Goal: Task Accomplishment & Management: Use online tool/utility

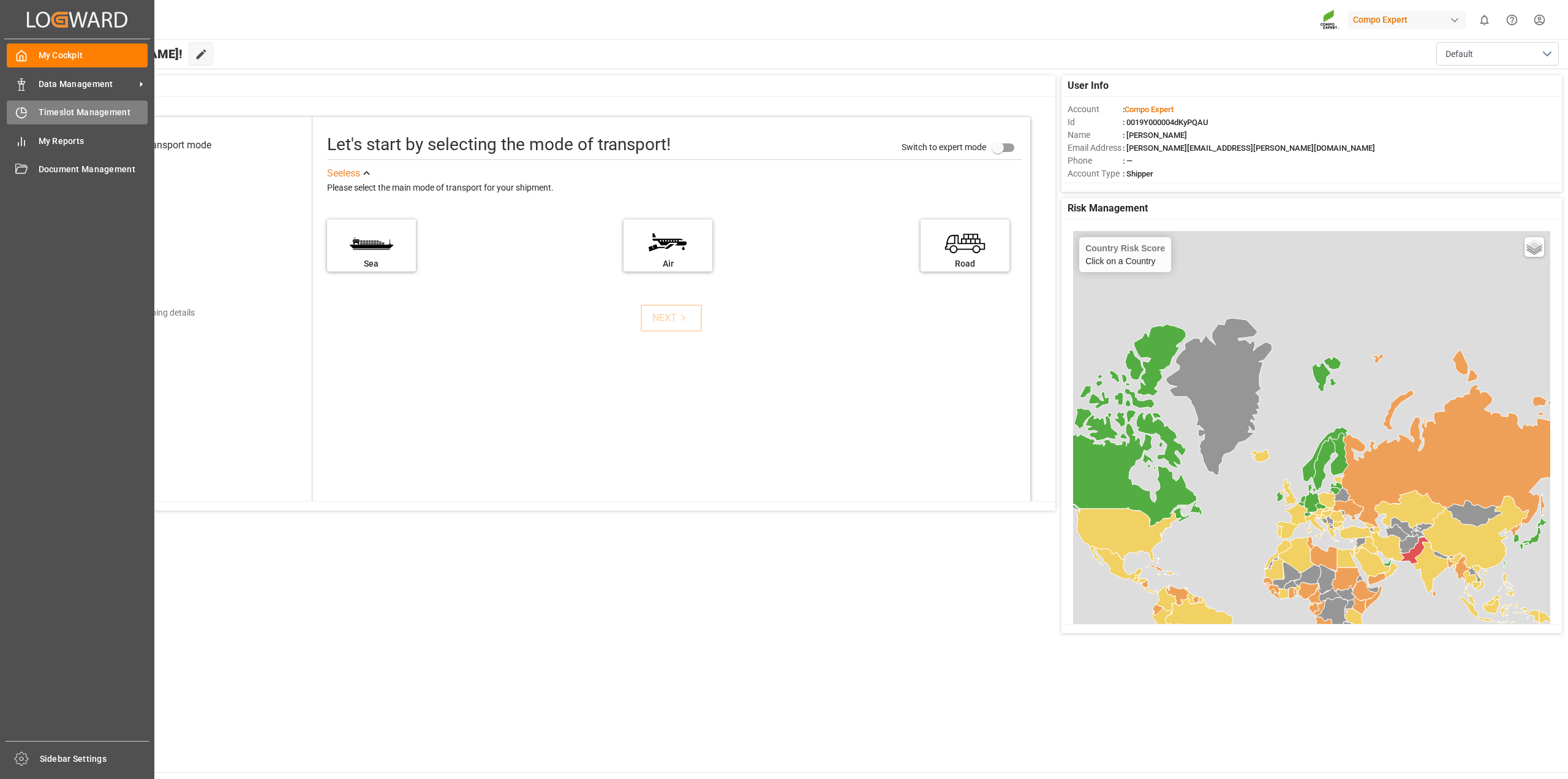
click at [29, 115] on div "Timeslot Management Timeslot Management" at bounding box center [77, 112] width 141 height 24
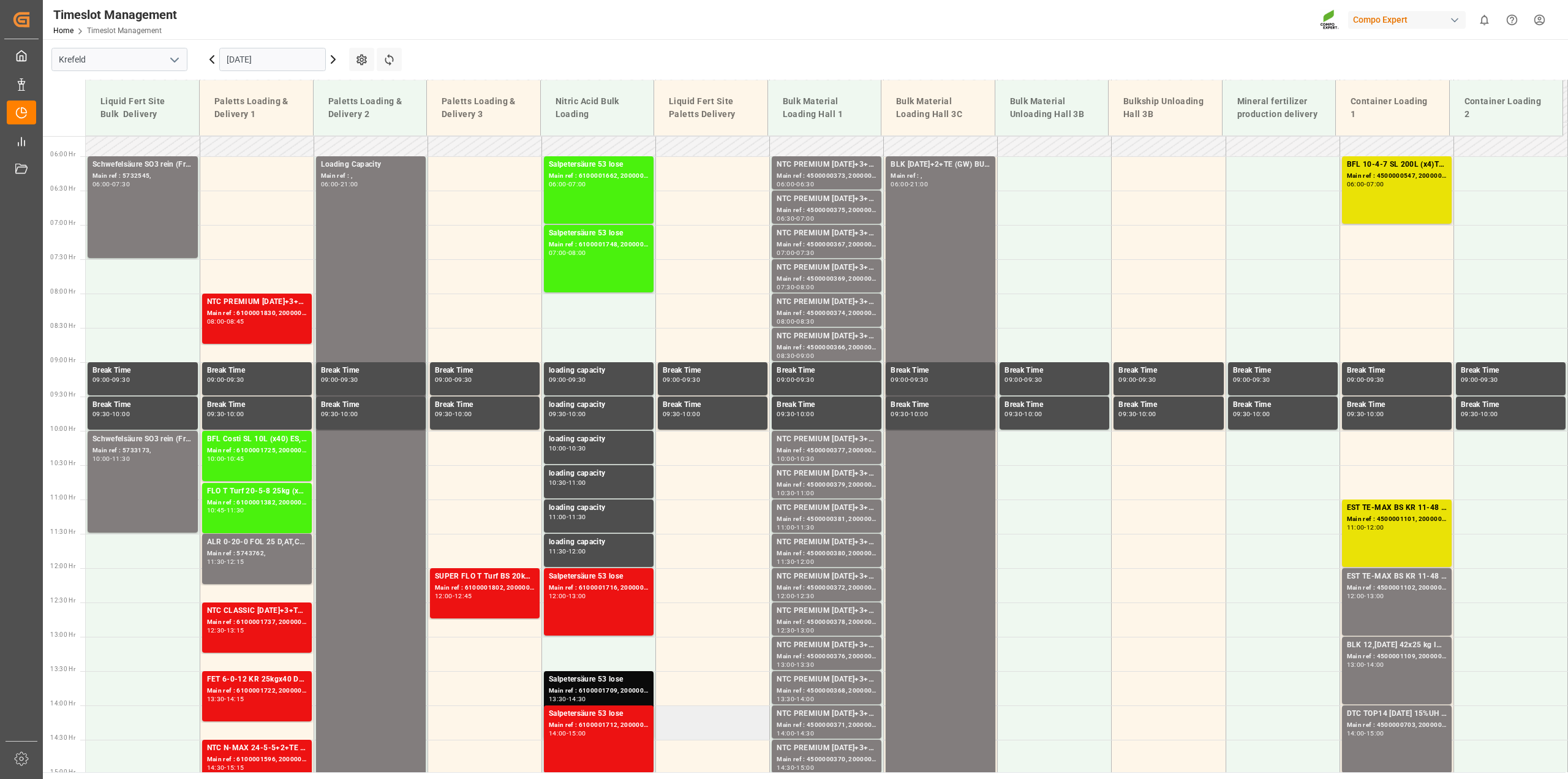
scroll to position [323, 0]
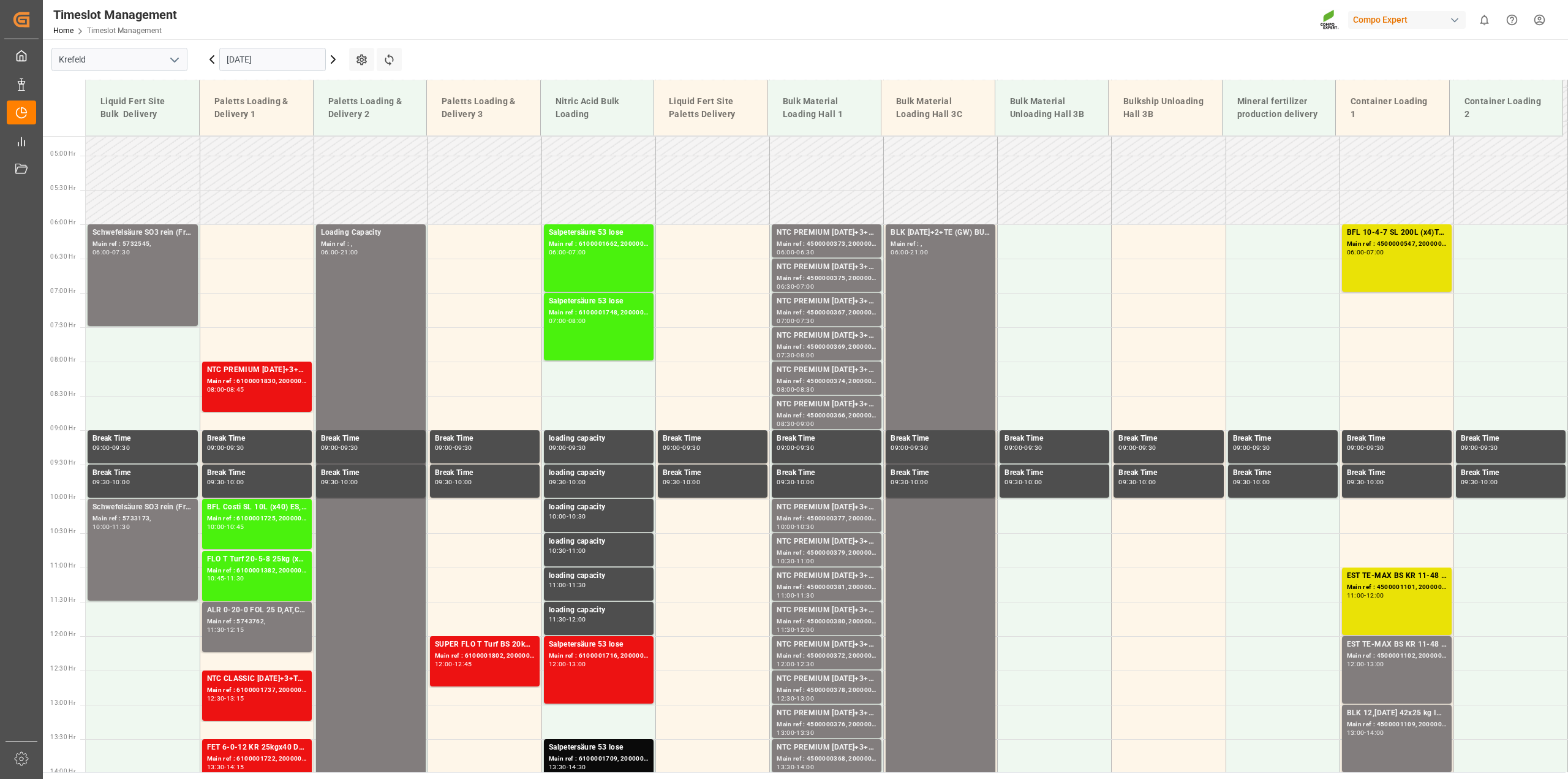
click at [337, 61] on icon at bounding box center [333, 59] width 15 height 15
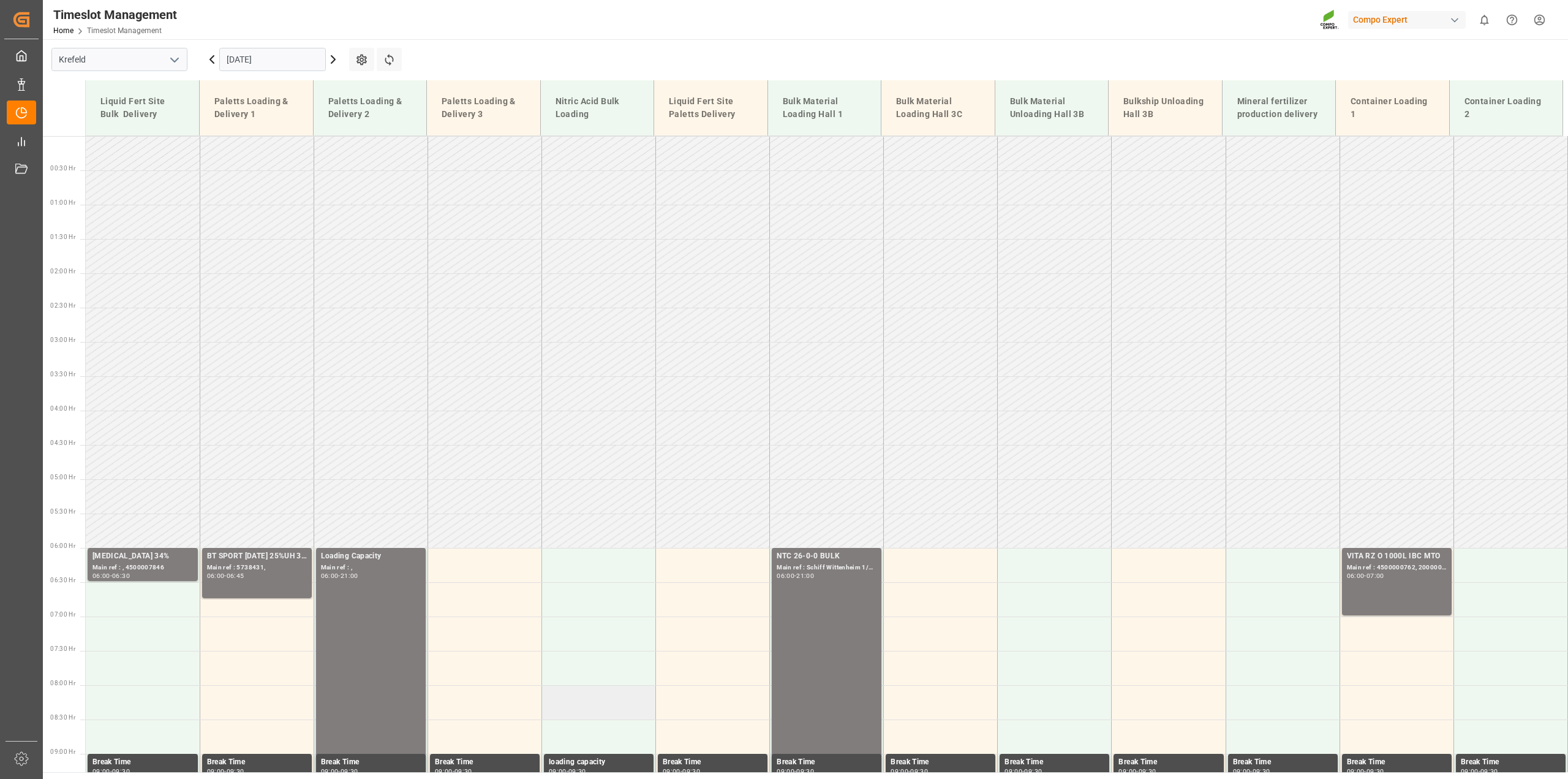
scroll to position [245, 0]
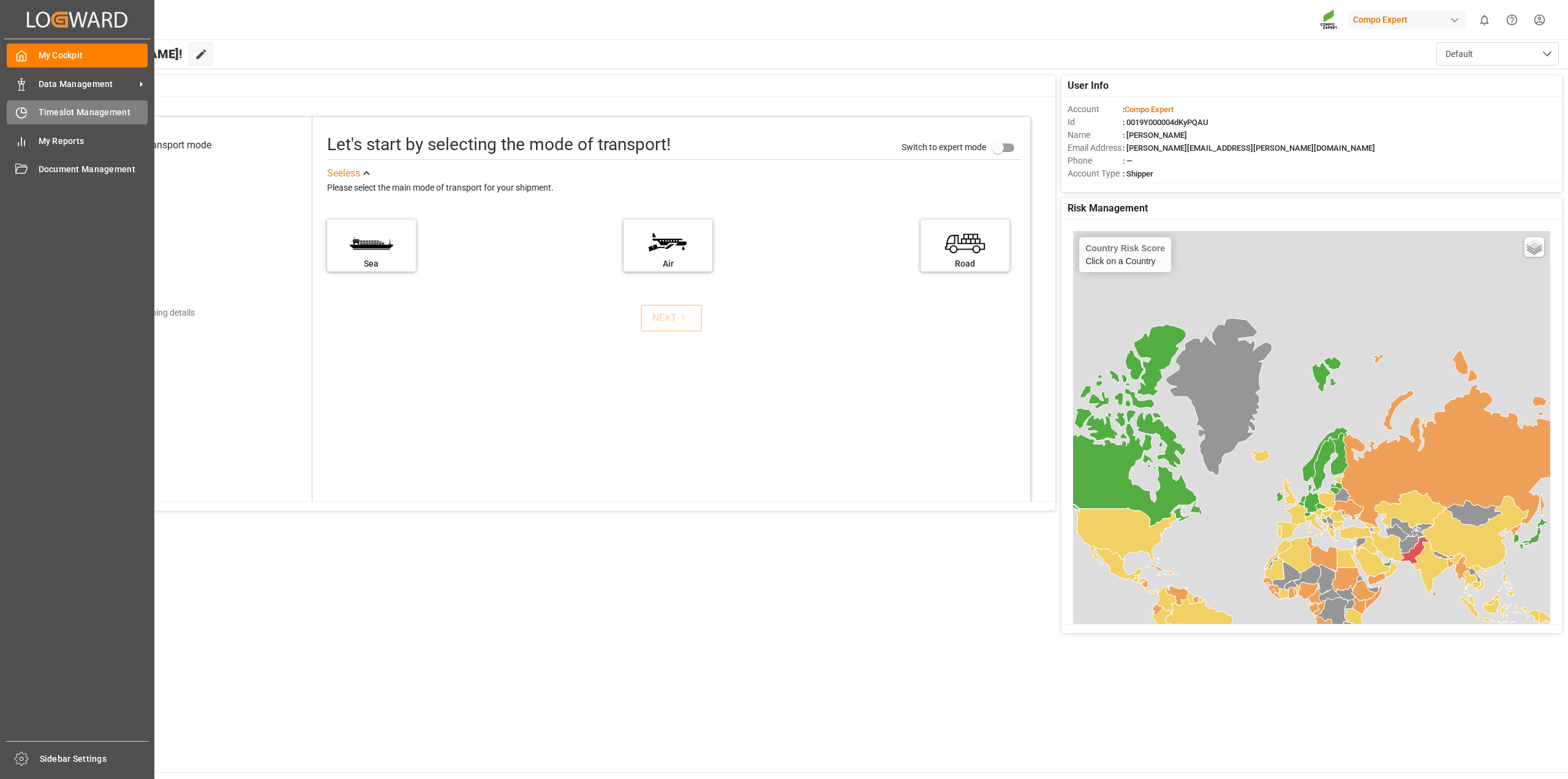
click at [50, 110] on span "Timeslot Management" at bounding box center [94, 112] width 110 height 13
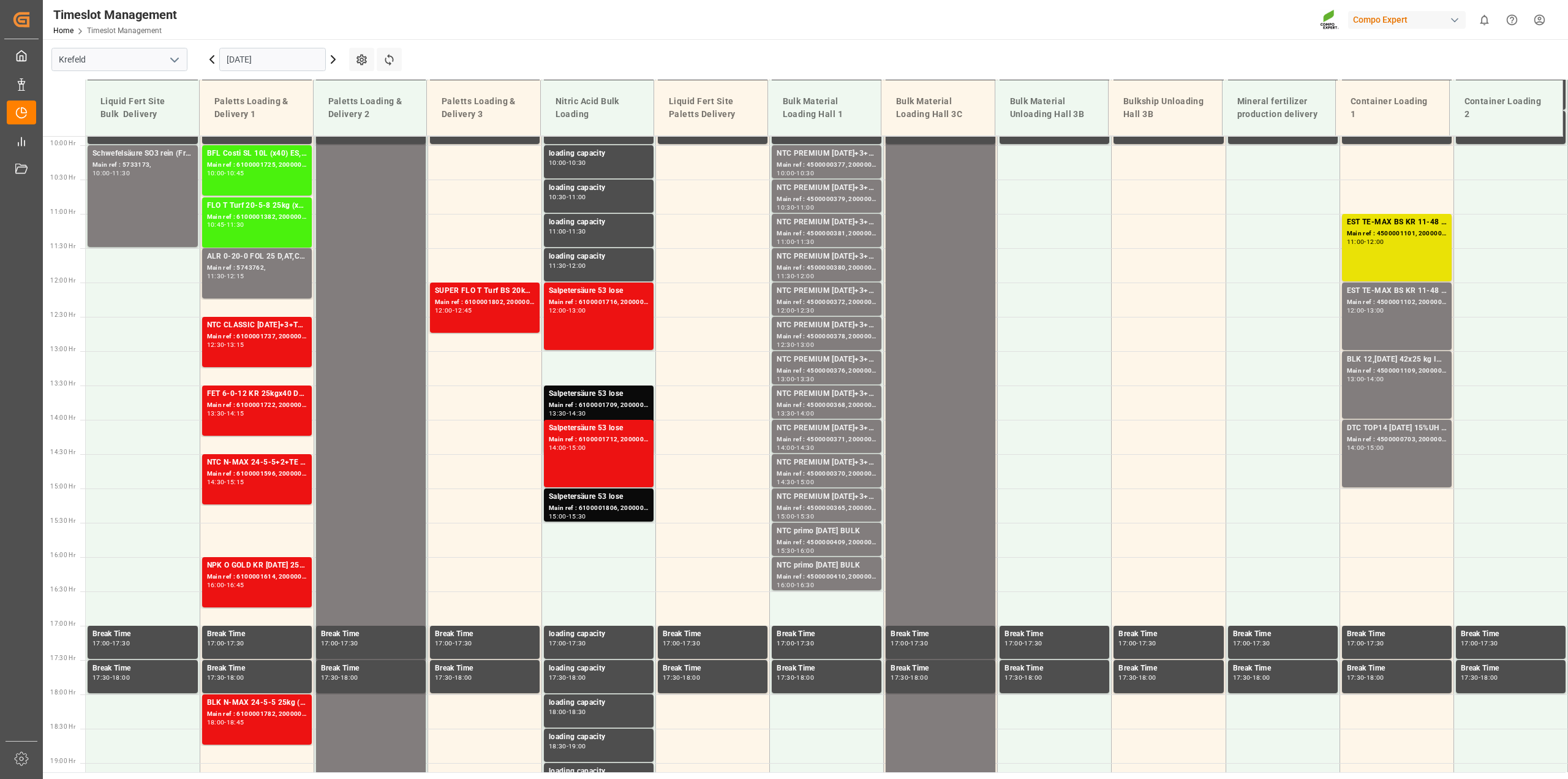
scroll to position [691, 0]
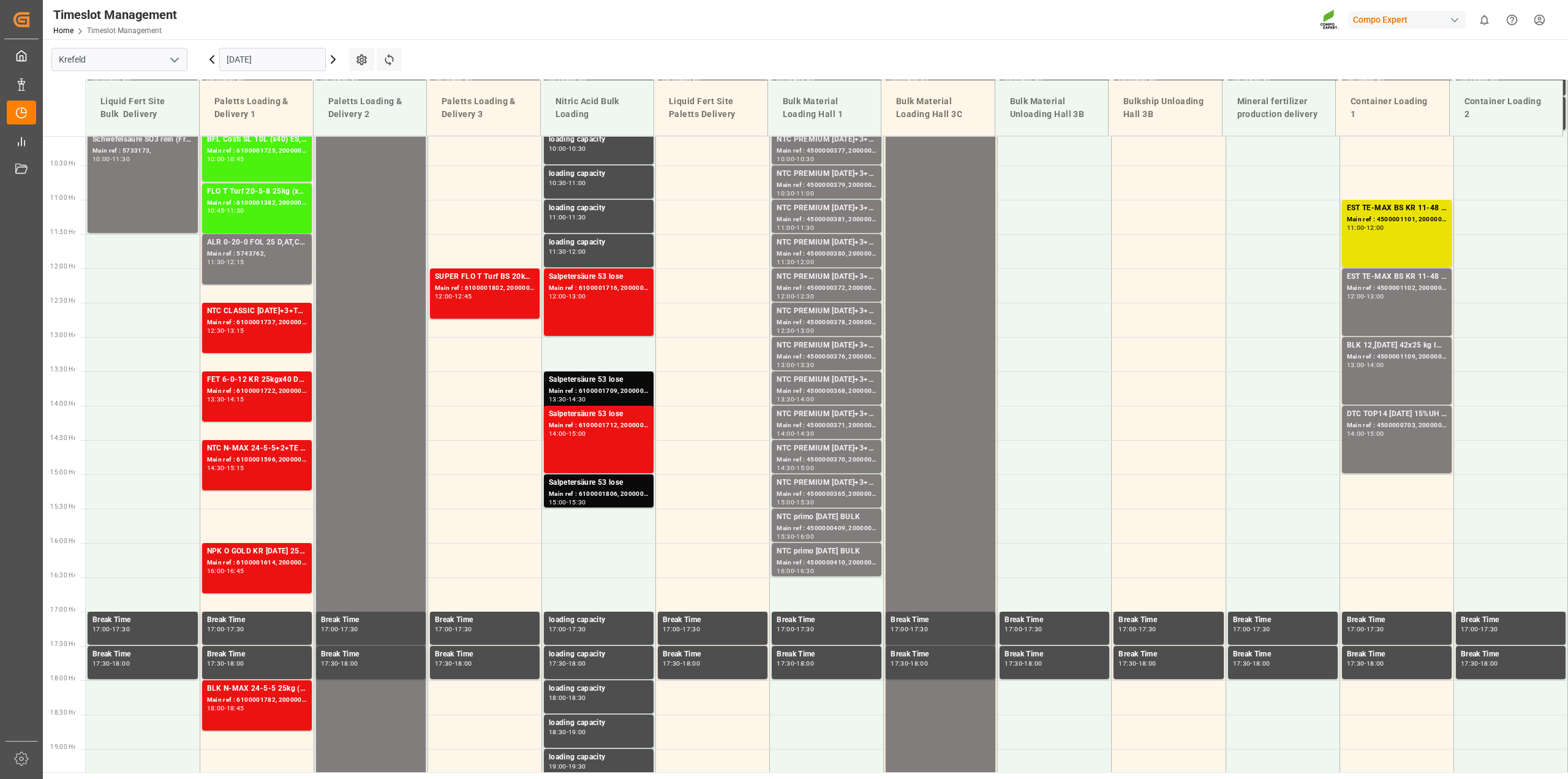
click at [335, 58] on icon at bounding box center [333, 59] width 15 height 15
